Goal: Information Seeking & Learning: Understand process/instructions

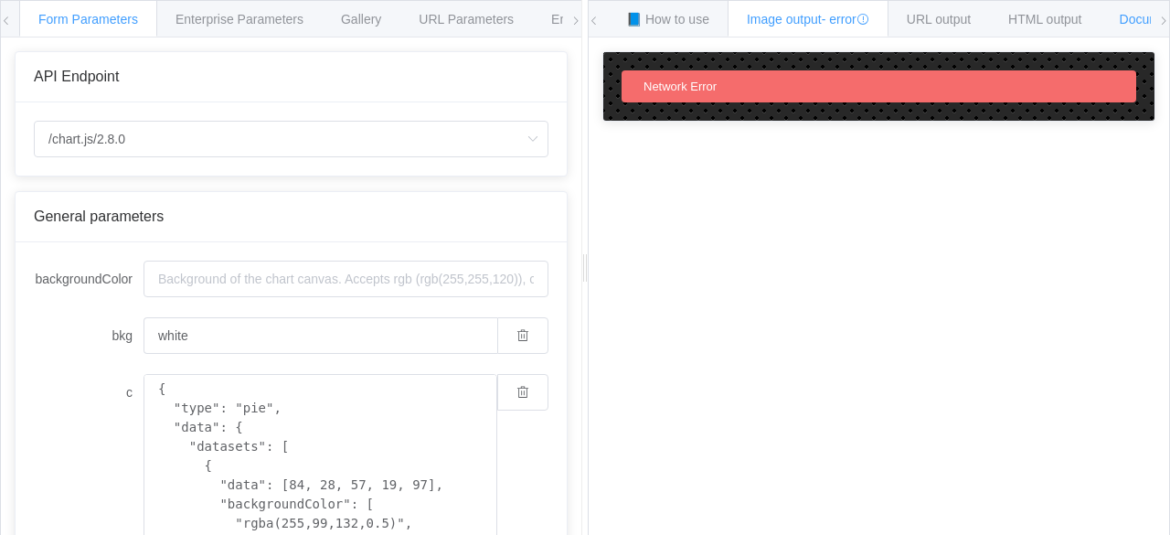
click at [1133, 14] on span "Documentation" at bounding box center [1163, 19] width 86 height 15
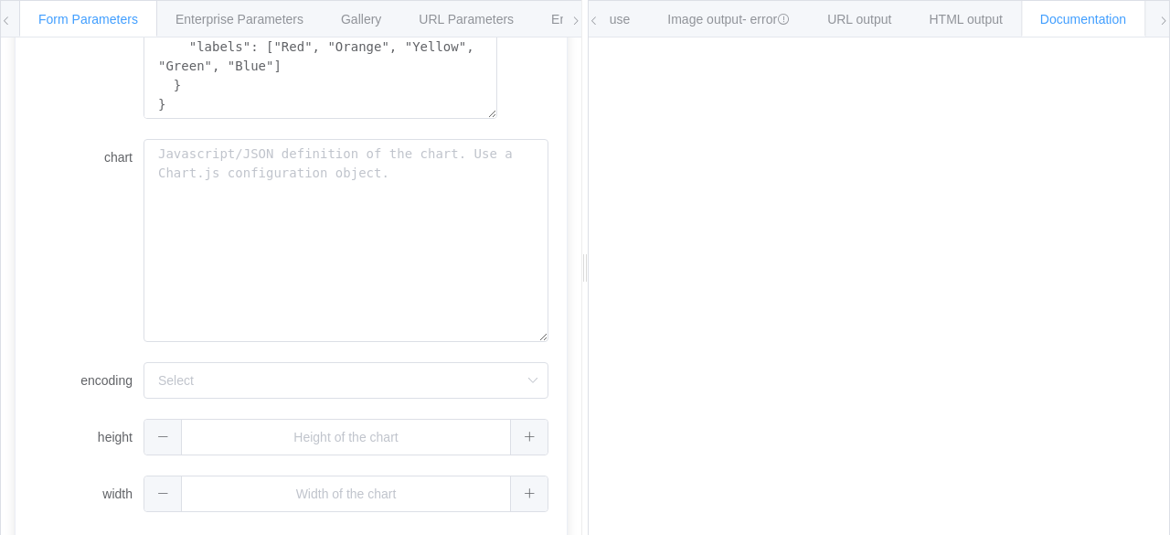
scroll to position [649, 0]
click at [183, 371] on input "encoding" at bounding box center [345, 380] width 405 height 37
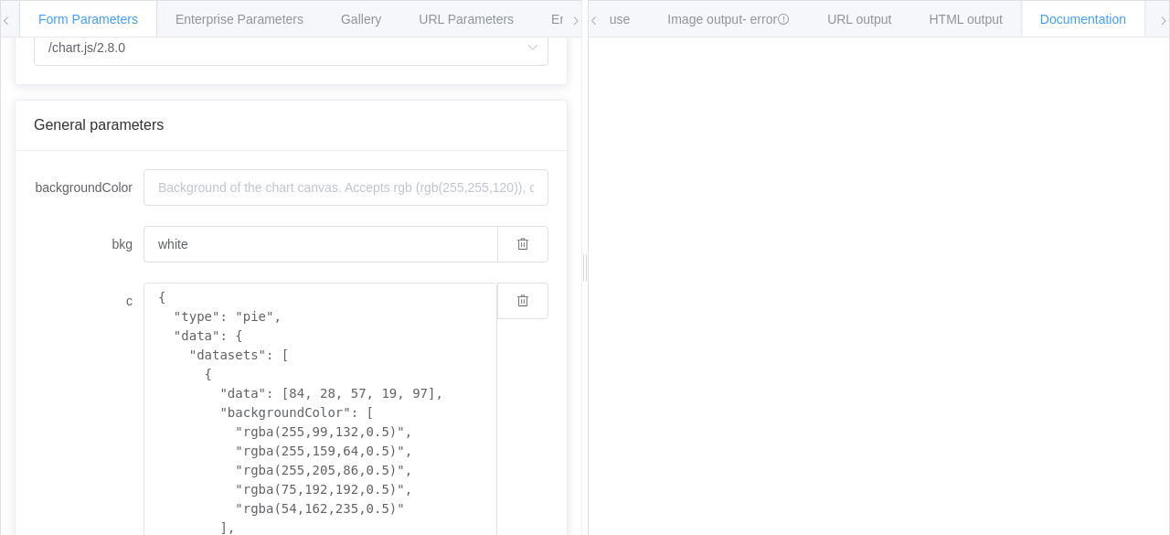
scroll to position [0, 0]
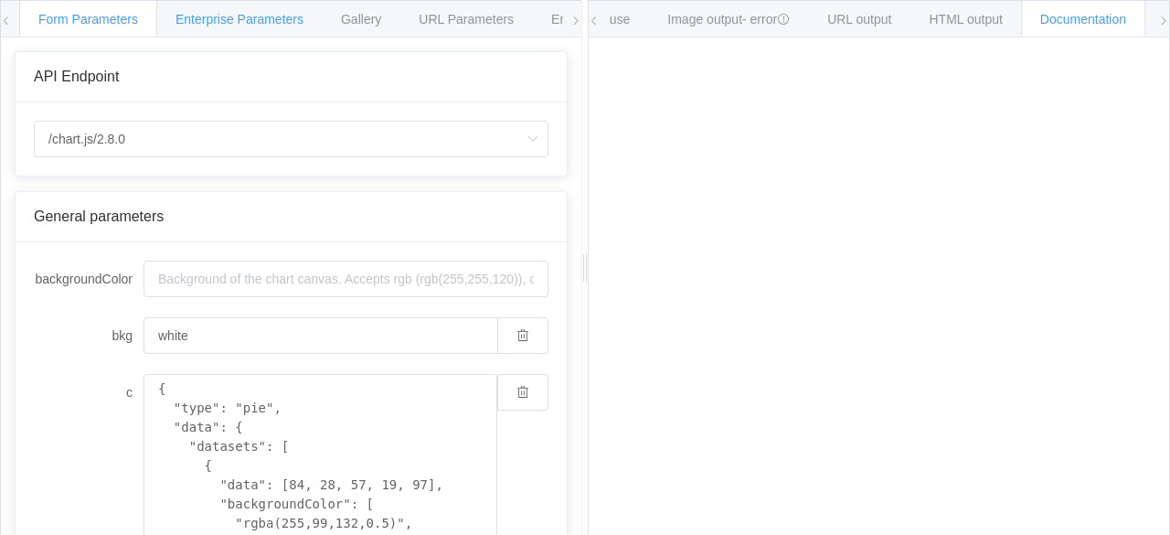
click at [279, 26] on div "Enterprise Parameters" at bounding box center [239, 18] width 166 height 37
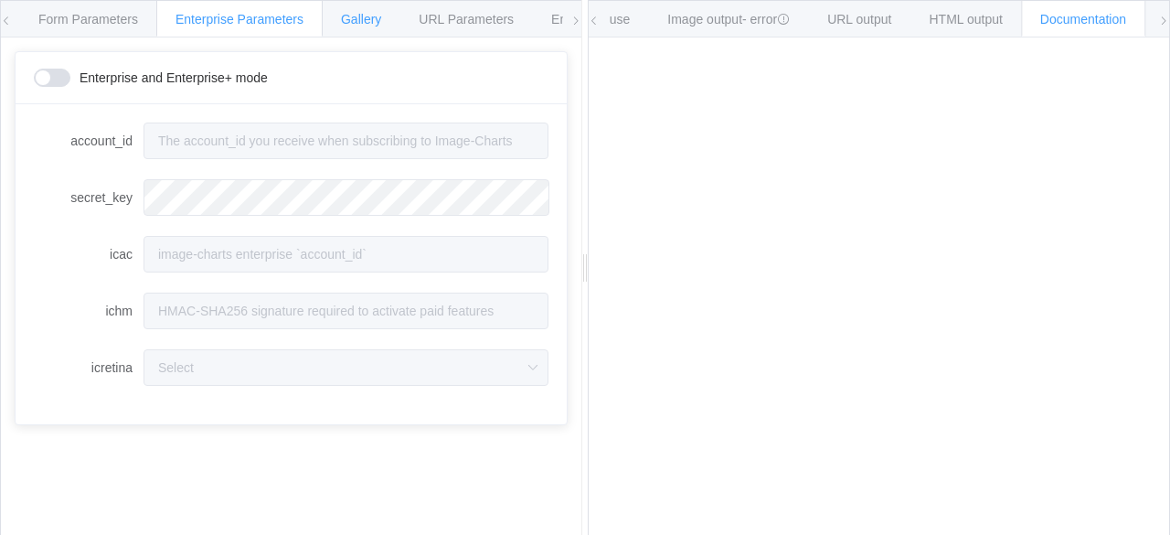
click at [378, 19] on span "Gallery" at bounding box center [361, 19] width 40 height 15
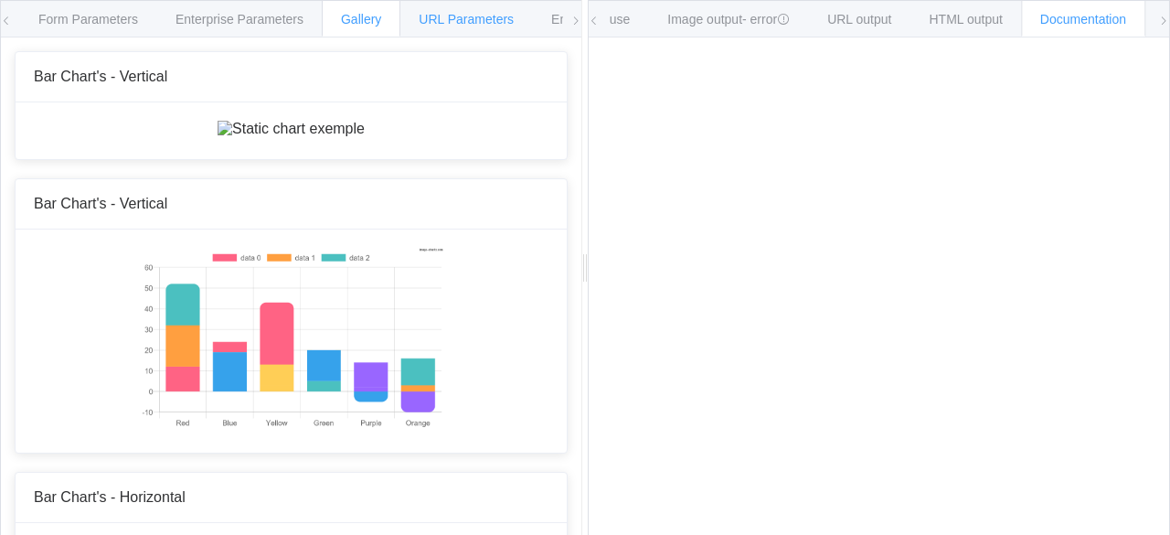
click at [472, 14] on span "URL Parameters" at bounding box center [466, 19] width 95 height 15
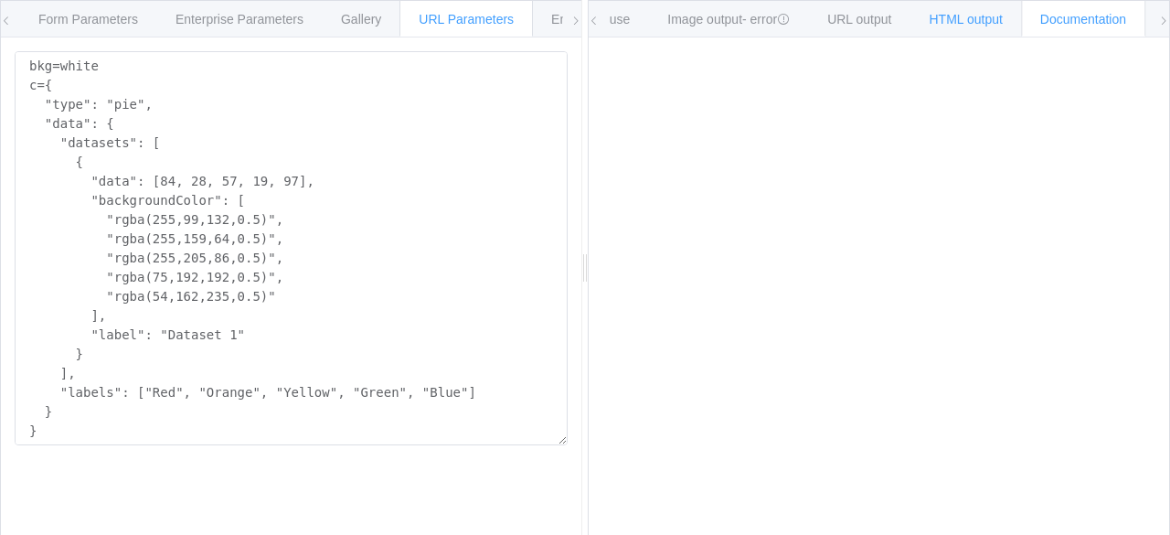
click at [954, 19] on span "HTML output" at bounding box center [965, 19] width 73 height 15
